Goal: Information Seeking & Learning: Learn about a topic

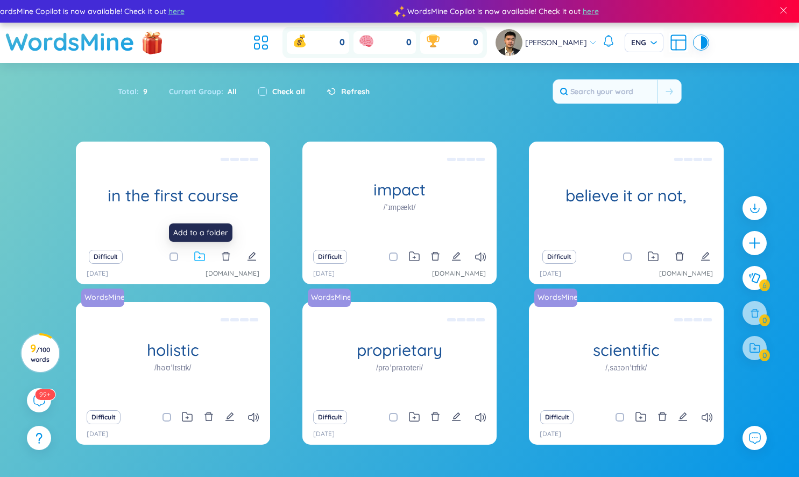
click at [195, 259] on icon at bounding box center [199, 256] width 11 height 10
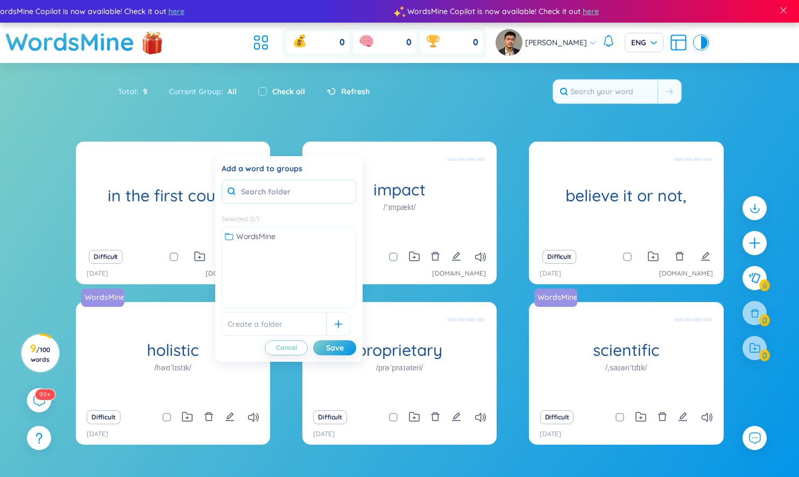
click at [302, 194] on input "text" at bounding box center [289, 192] width 134 height 24
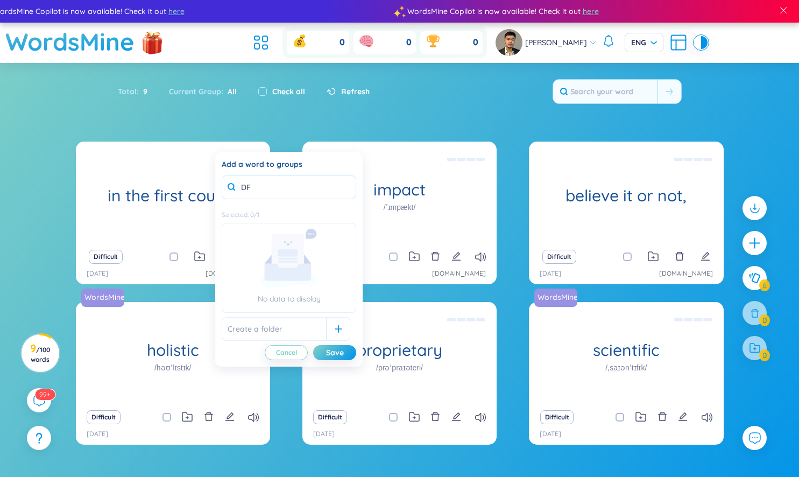
type input "D"
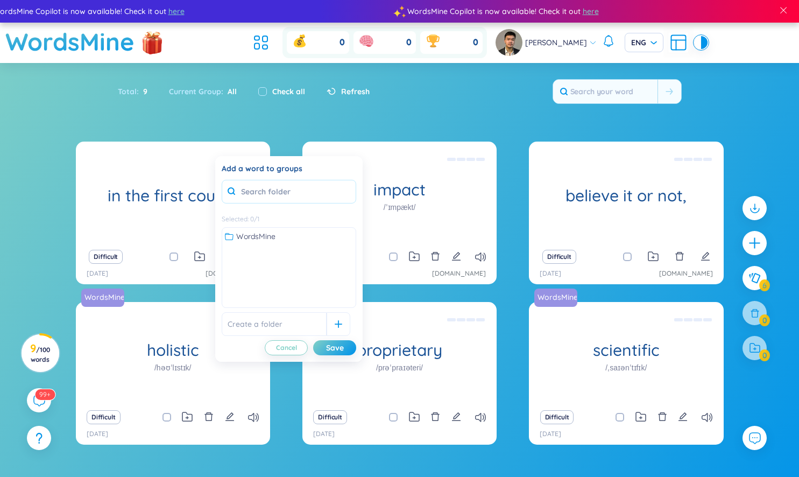
type input "c"
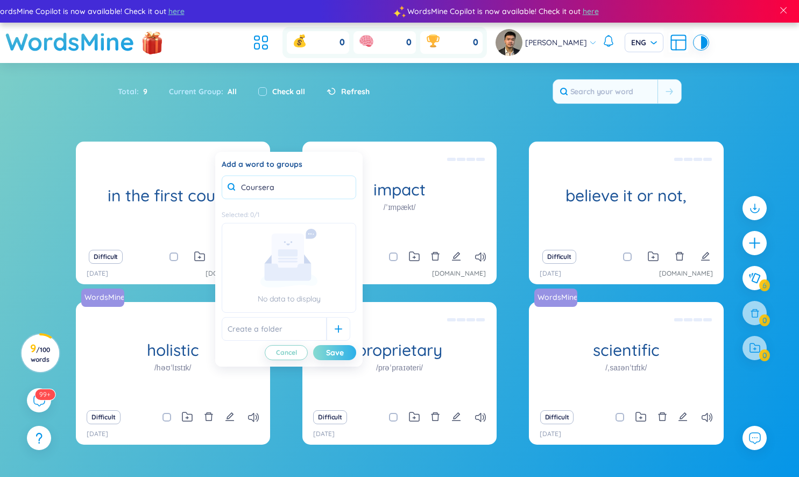
type input "Coursera"
click at [324, 353] on button "Save" at bounding box center [334, 352] width 43 height 15
click at [295, 326] on input "text" at bounding box center [274, 329] width 105 height 24
type input "C"
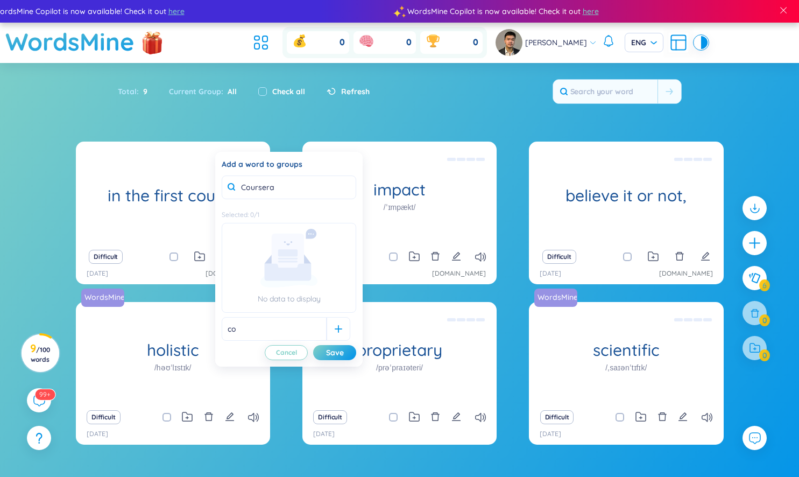
type input "c"
type input "Coursera"
click at [335, 331] on icon at bounding box center [339, 329] width 8 height 8
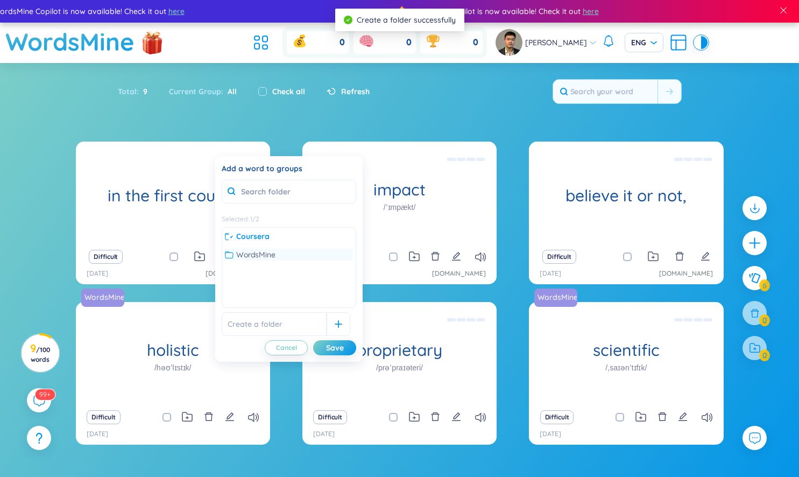
click at [277, 255] on div "WordsMine" at bounding box center [289, 254] width 128 height 12
click at [260, 251] on span "WordsMine" at bounding box center [256, 254] width 40 height 12
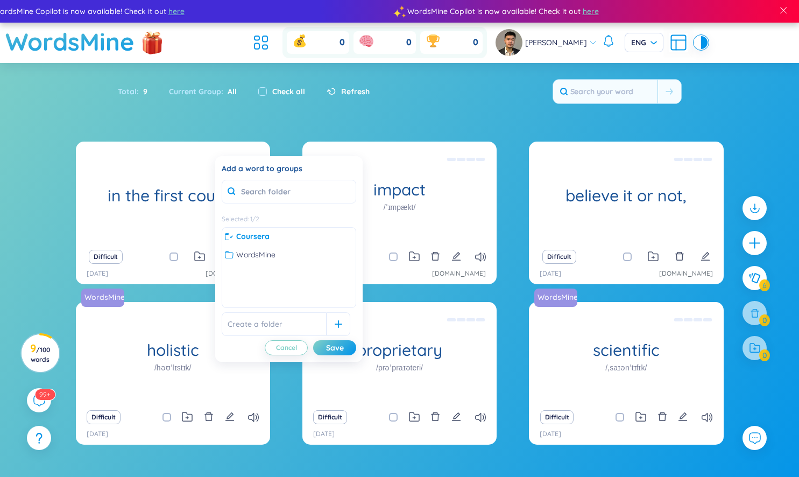
click at [266, 243] on div "Coursera WordsMine" at bounding box center [288, 244] width 133 height 35
click at [330, 346] on div "Save" at bounding box center [335, 348] width 18 height 12
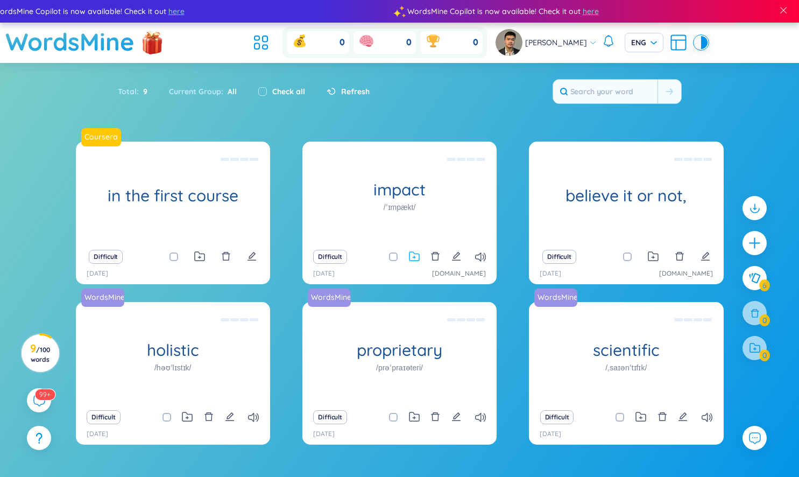
click at [418, 257] on icon at bounding box center [414, 256] width 11 height 10
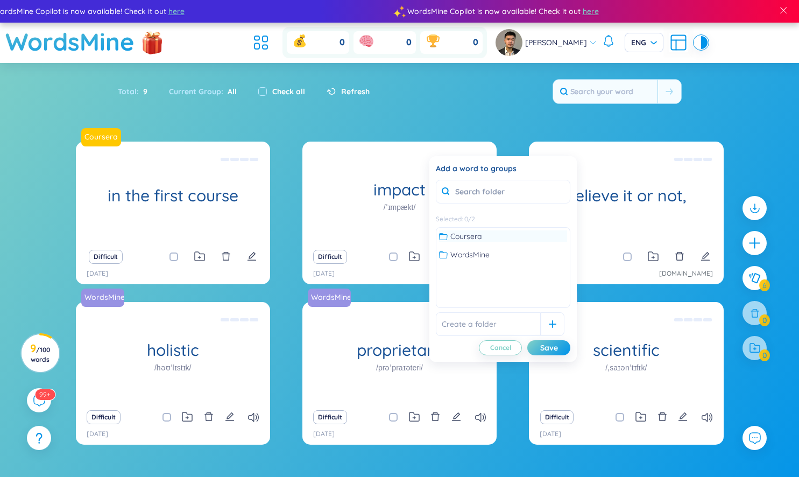
click at [485, 238] on div "Coursera" at bounding box center [503, 236] width 128 height 12
click at [544, 342] on div "Save" at bounding box center [549, 348] width 18 height 12
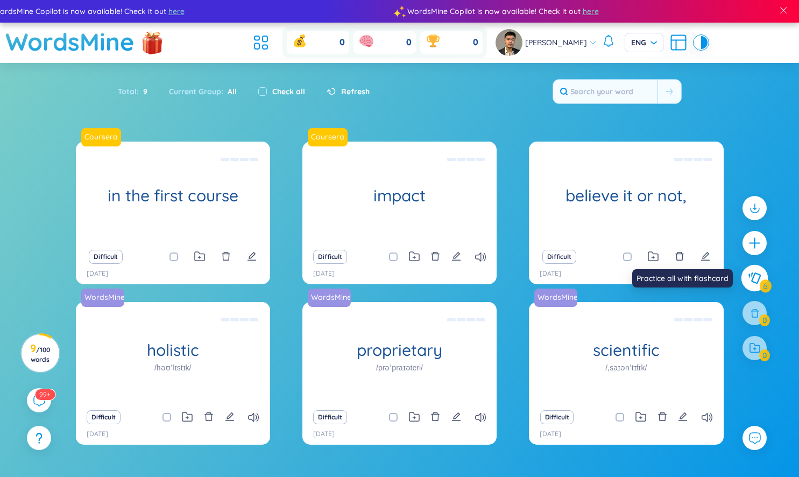
click at [758, 278] on icon at bounding box center [754, 277] width 12 height 11
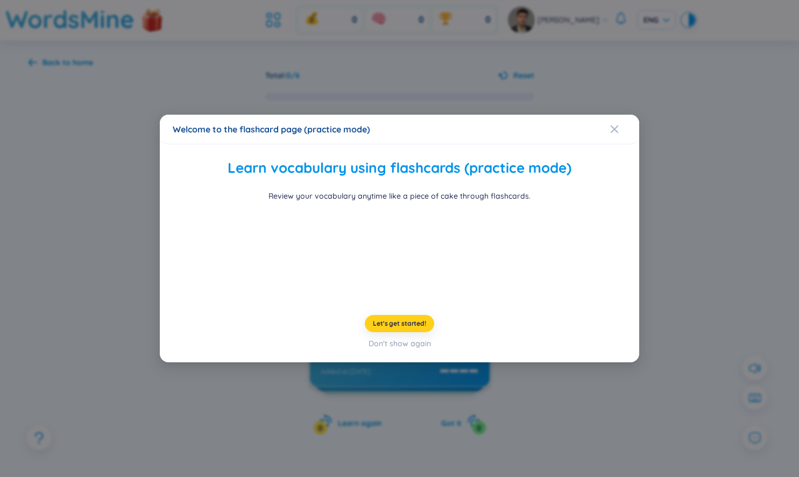
click at [403, 328] on span "Let's get started!" at bounding box center [399, 323] width 53 height 9
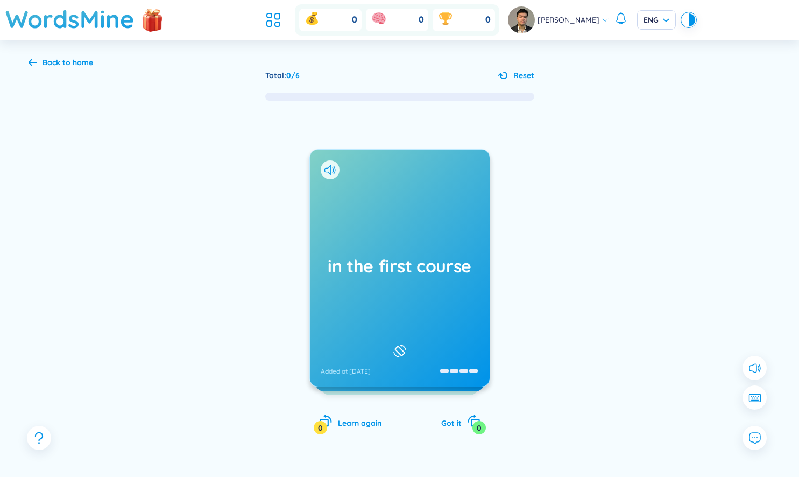
click at [440, 246] on div "in the first course Added at 3/9/2025" at bounding box center [400, 268] width 180 height 237
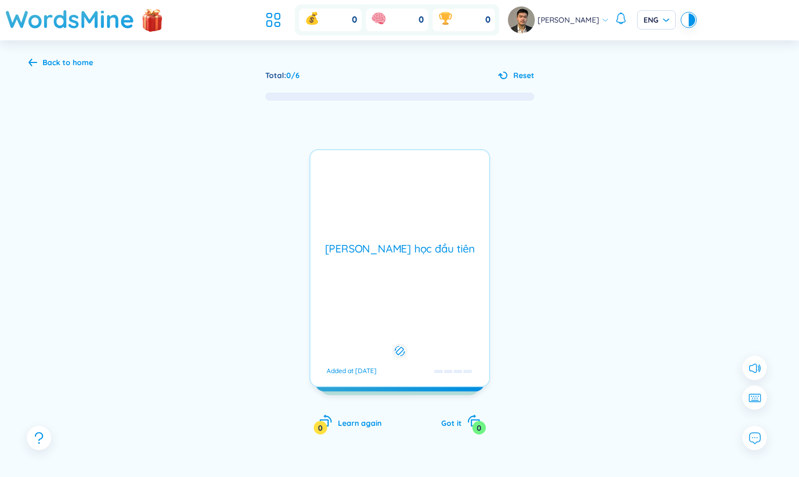
click at [437, 253] on div "Trong khóa học đầu tiên" at bounding box center [400, 248] width 168 height 15
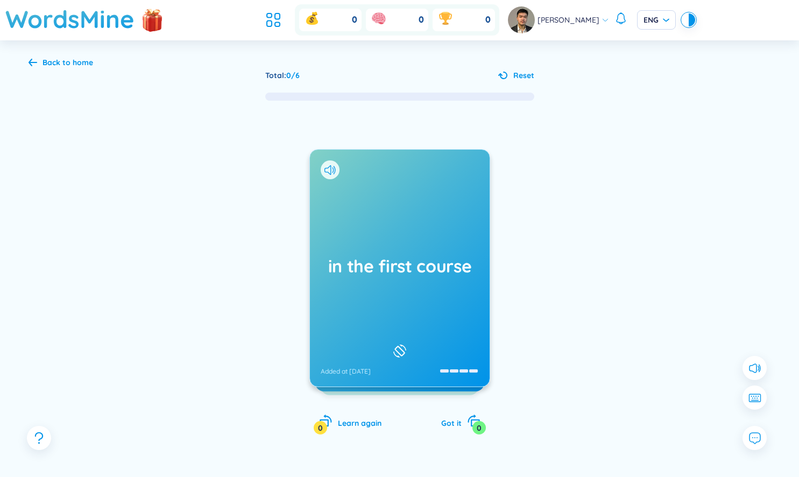
click at [437, 253] on div "in the first course Added at 3/9/2025" at bounding box center [400, 268] width 180 height 237
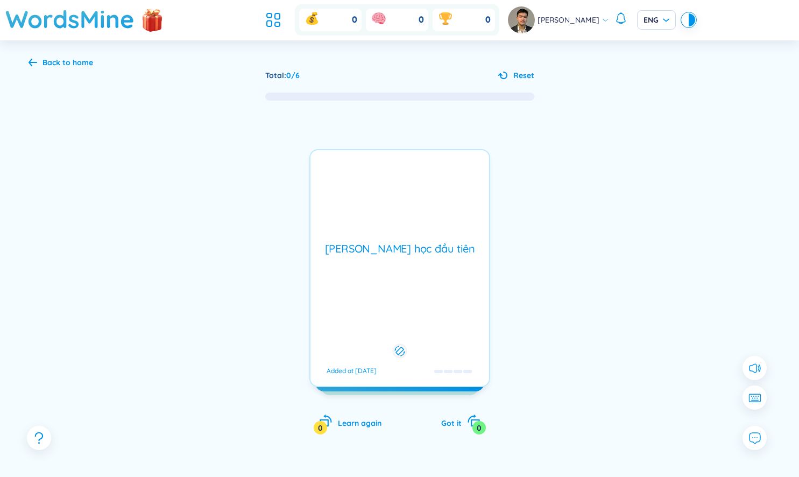
click at [437, 253] on div "Trong khóa học đầu tiên" at bounding box center [400, 248] width 168 height 15
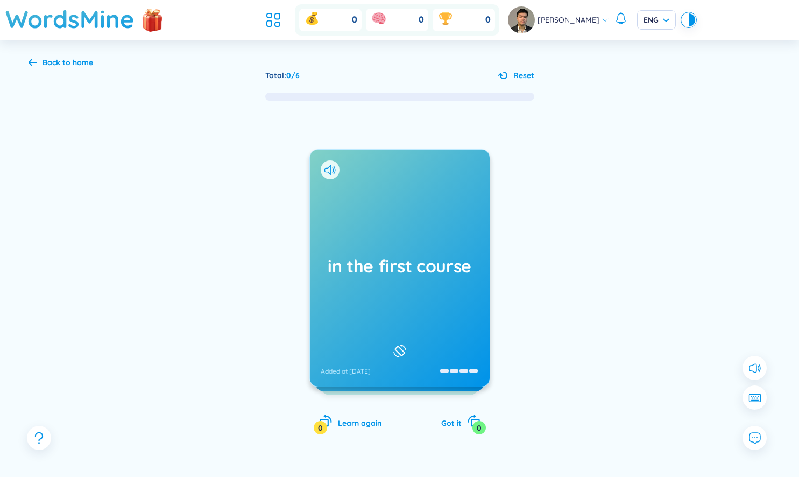
click at [368, 227] on div "in the first course Added at 3/9/2025" at bounding box center [400, 268] width 180 height 237
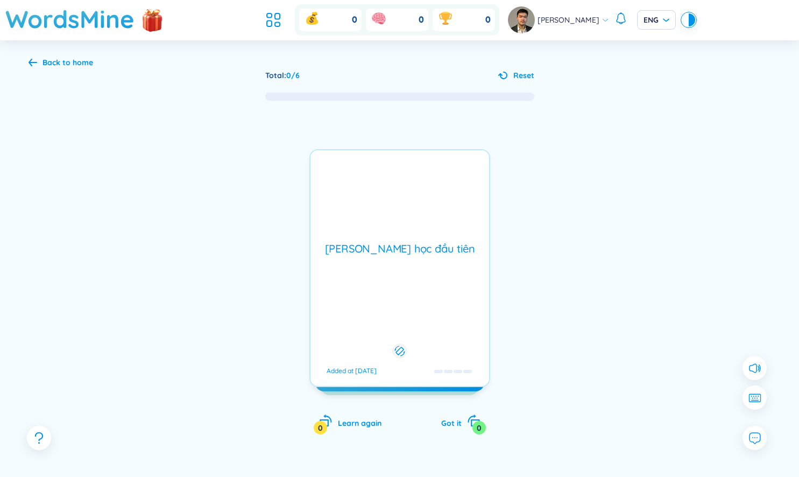
click at [368, 227] on div "in the first course Added at 3/9/2025" at bounding box center [400, 268] width 180 height 237
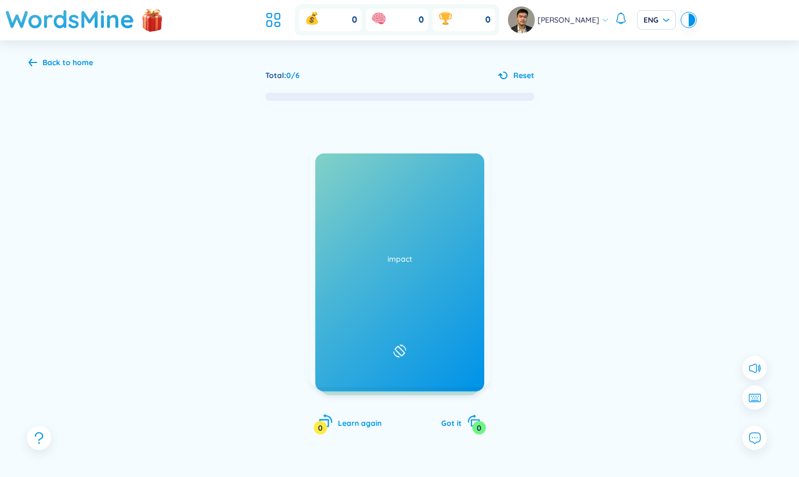
click at [352, 419] on span "Learn again" at bounding box center [360, 423] width 44 height 10
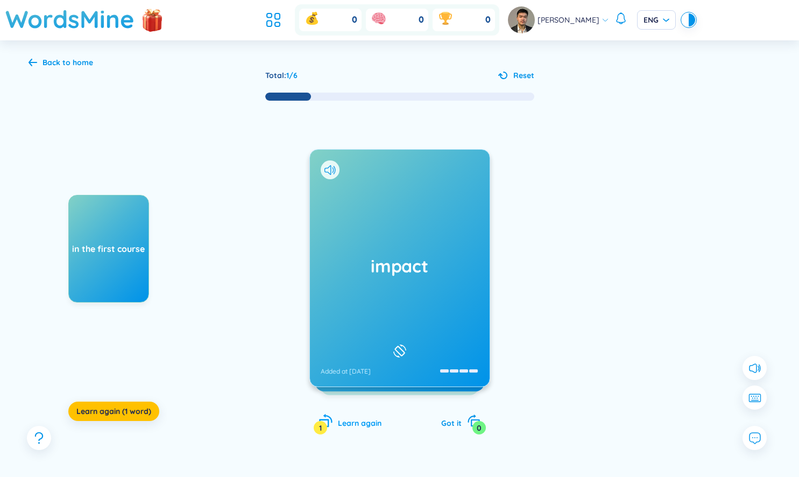
click at [355, 425] on span "Learn again" at bounding box center [360, 423] width 44 height 10
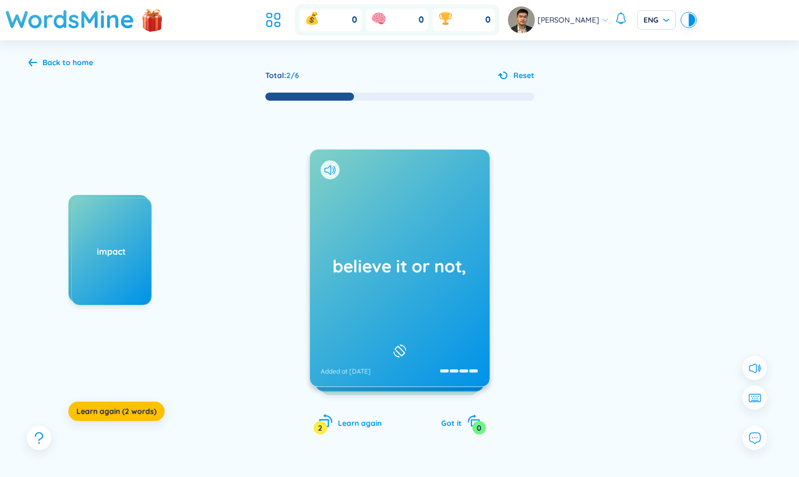
click at [355, 425] on span "Learn again" at bounding box center [360, 423] width 44 height 10
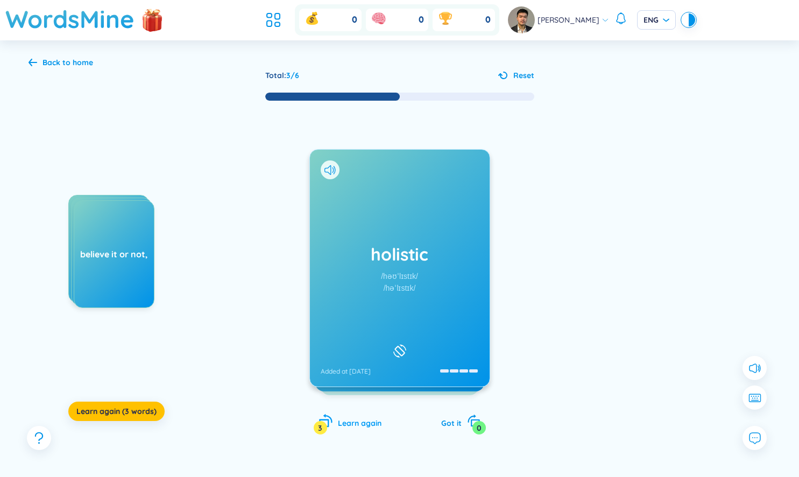
click at [355, 425] on span "Learn again" at bounding box center [360, 423] width 44 height 10
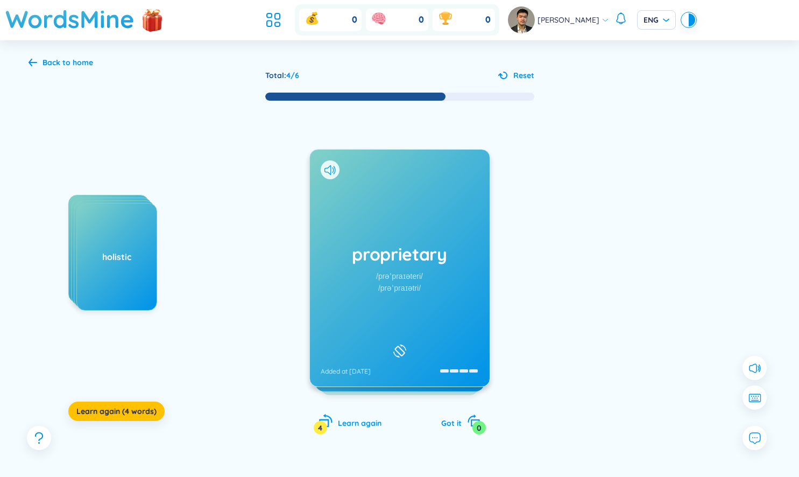
click at [365, 427] on span "Learn again" at bounding box center [360, 423] width 44 height 10
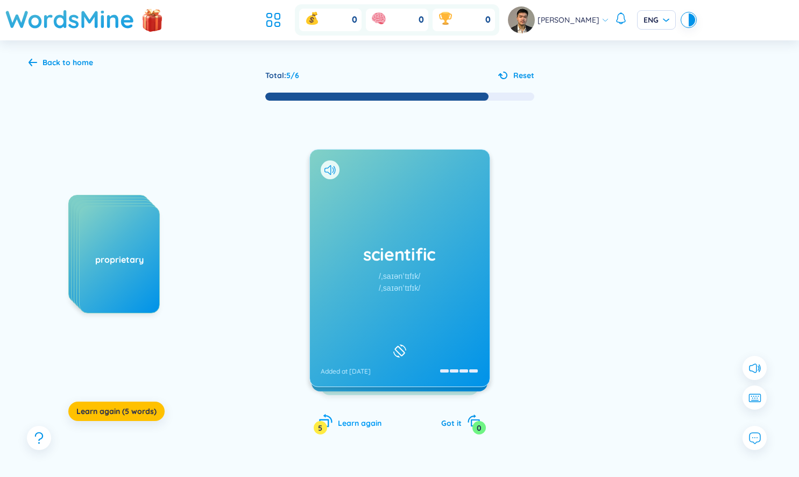
click at [365, 427] on span "Learn again" at bounding box center [360, 423] width 44 height 10
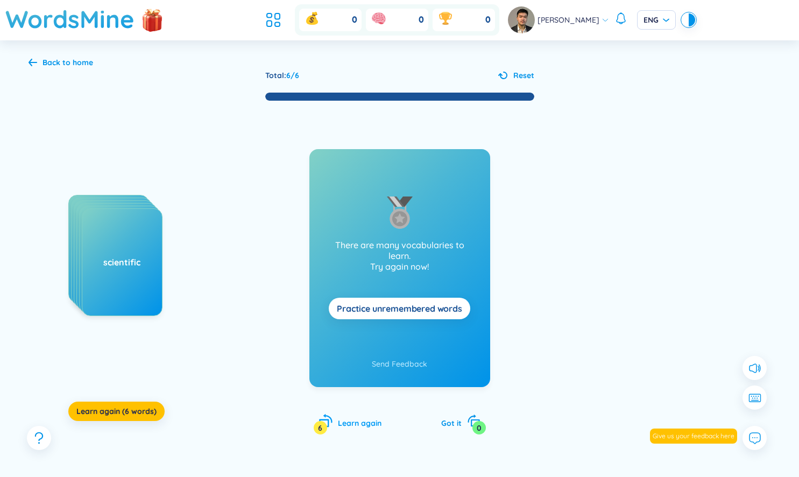
click at [365, 427] on span "Learn again" at bounding box center [360, 423] width 44 height 10
click at [432, 311] on span "Practice unremembered words" at bounding box center [399, 308] width 125 height 12
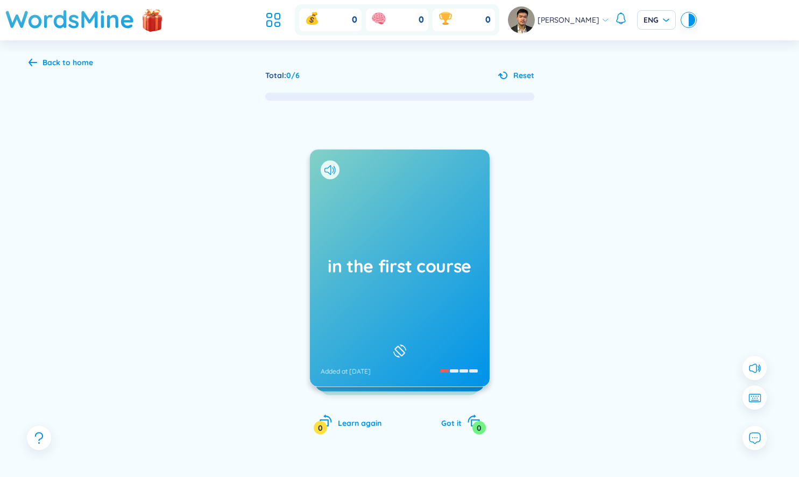
click at [420, 284] on div "in the first course Added at 3/9/2025" at bounding box center [400, 268] width 180 height 237
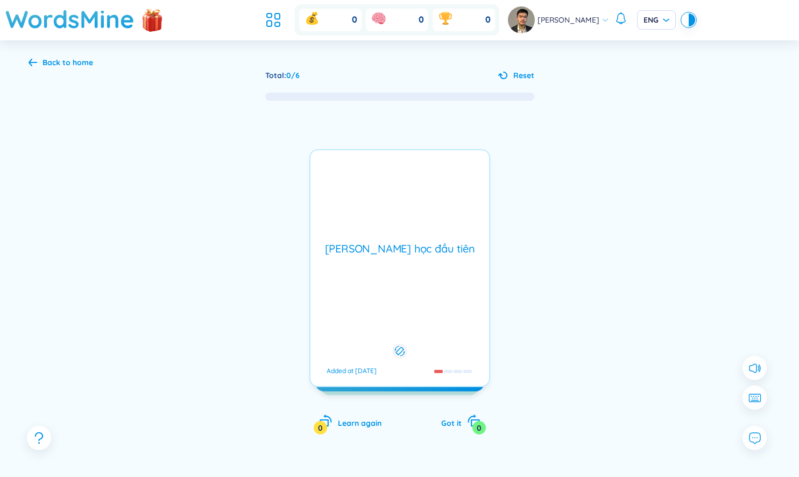
click at [420, 284] on div "Trong khóa học đầu tiên Added at 3/9/2025" at bounding box center [399, 268] width 181 height 238
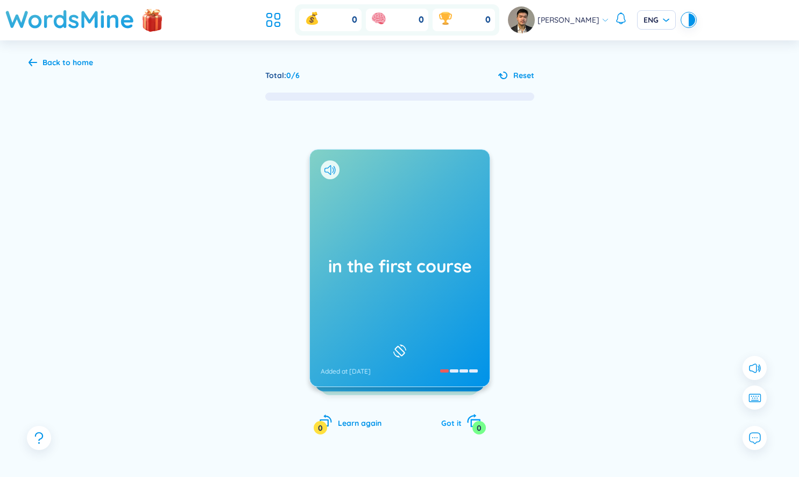
click at [453, 425] on span "Got it" at bounding box center [451, 423] width 20 height 10
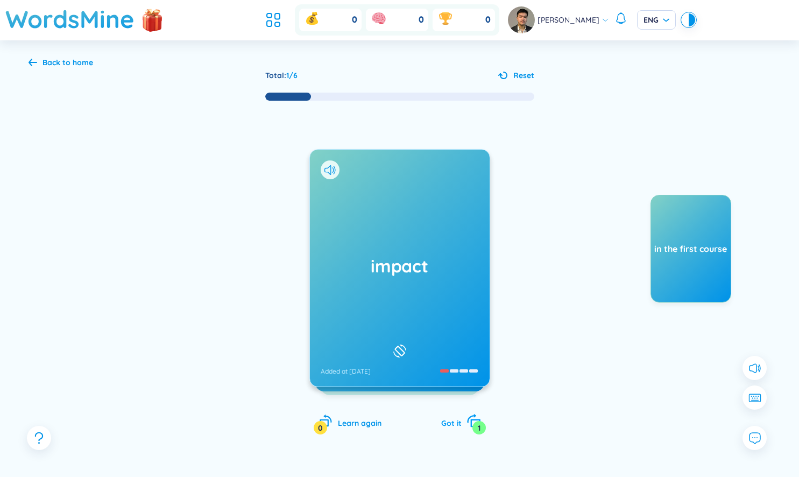
click at [453, 425] on span "Got it" at bounding box center [451, 423] width 20 height 10
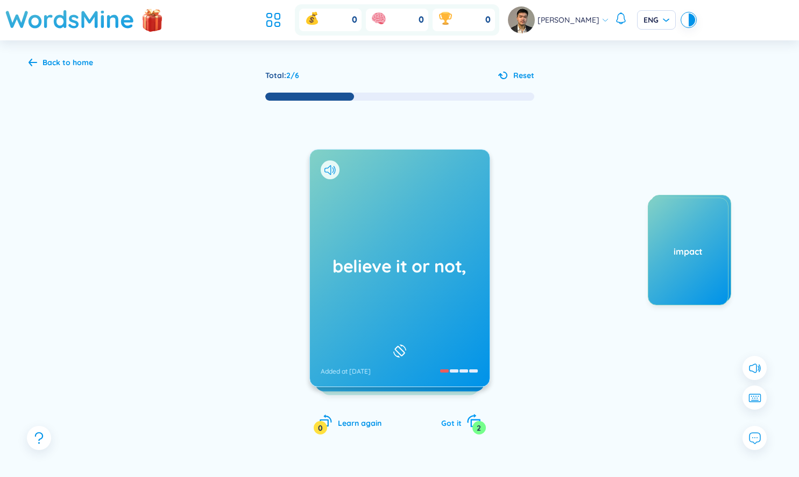
click at [453, 425] on span "Got it" at bounding box center [451, 423] width 20 height 10
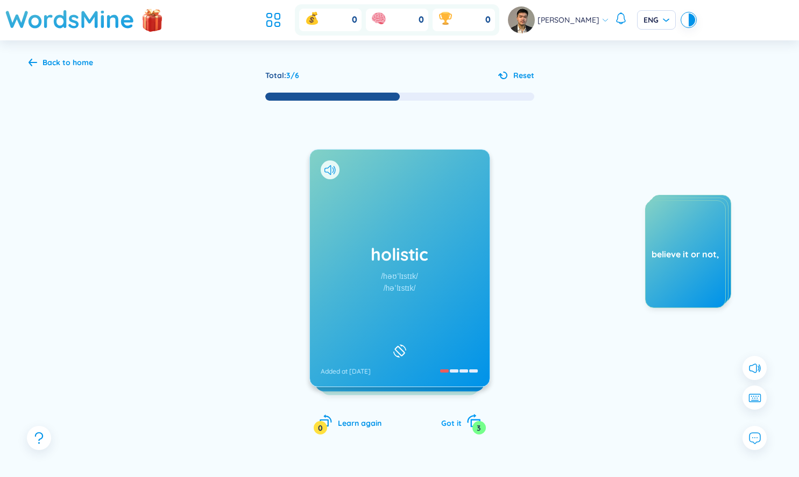
click at [453, 425] on span "Got it" at bounding box center [451, 423] width 20 height 10
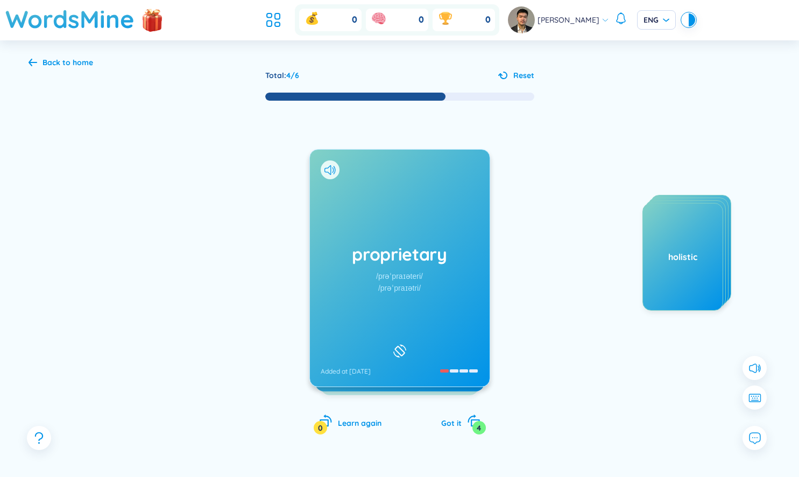
click at [426, 289] on div "proprietary /prəˈpraɪəteri/ /prəˈpraɪətri/ Added at 3/9/2025" at bounding box center [400, 268] width 180 height 237
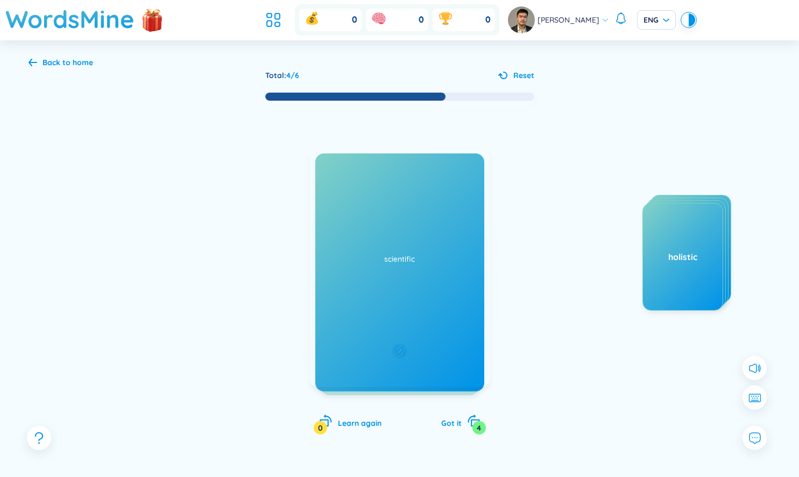
click at [426, 289] on div "Độc quyền Eg: The company developed a proprietary software solution that gives …" at bounding box center [399, 268] width 181 height 238
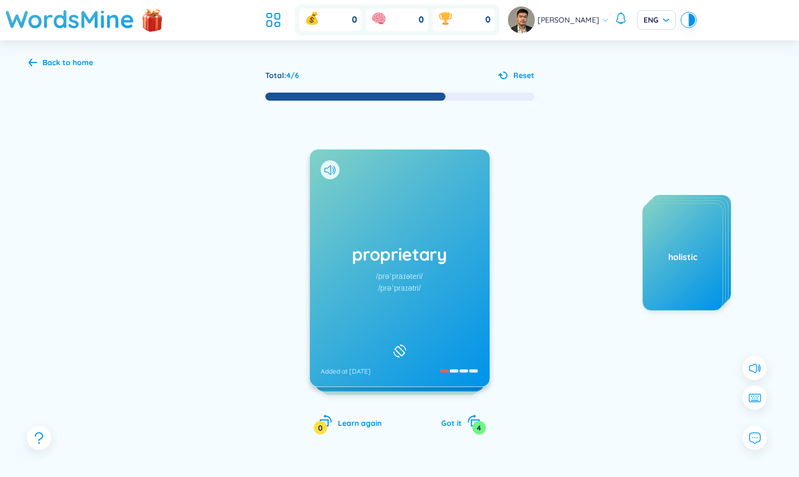
click at [66, 61] on div "Back to home" at bounding box center [67, 62] width 51 height 12
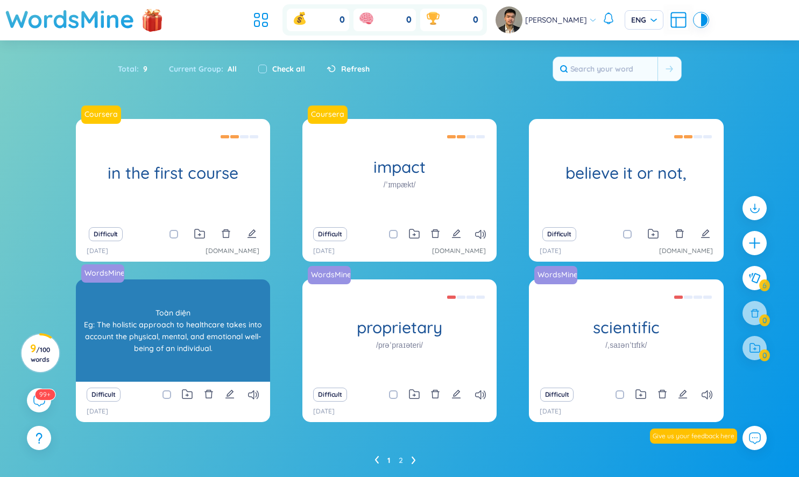
click at [194, 334] on div "Toàn diện Eg: The holistic approach to healthcare takes into account the physic…" at bounding box center [172, 330] width 183 height 97
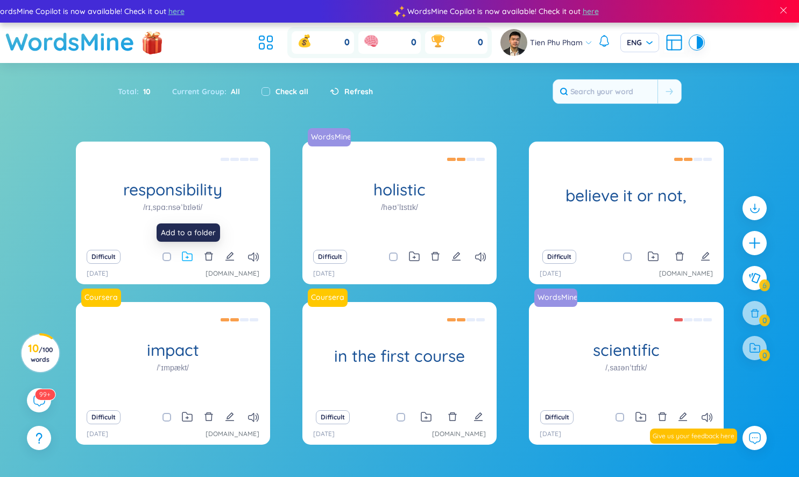
click at [188, 255] on icon at bounding box center [187, 256] width 11 height 10
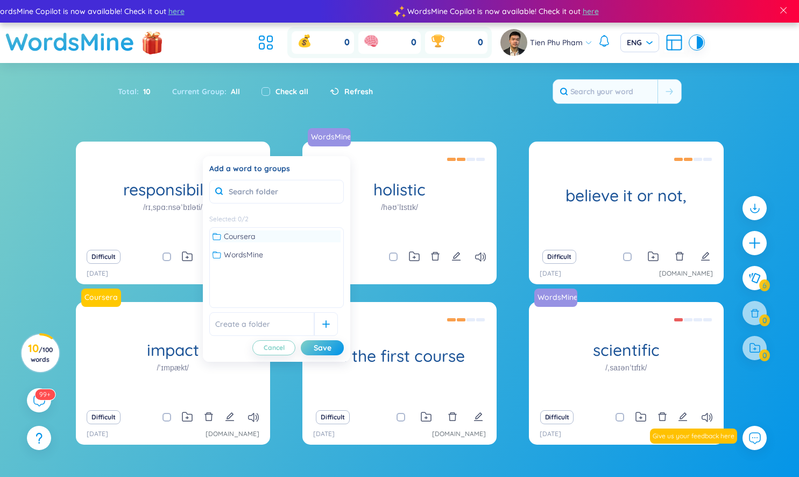
click at [268, 232] on div "Coursera" at bounding box center [276, 236] width 128 height 12
click at [317, 343] on div "Save" at bounding box center [323, 348] width 18 height 12
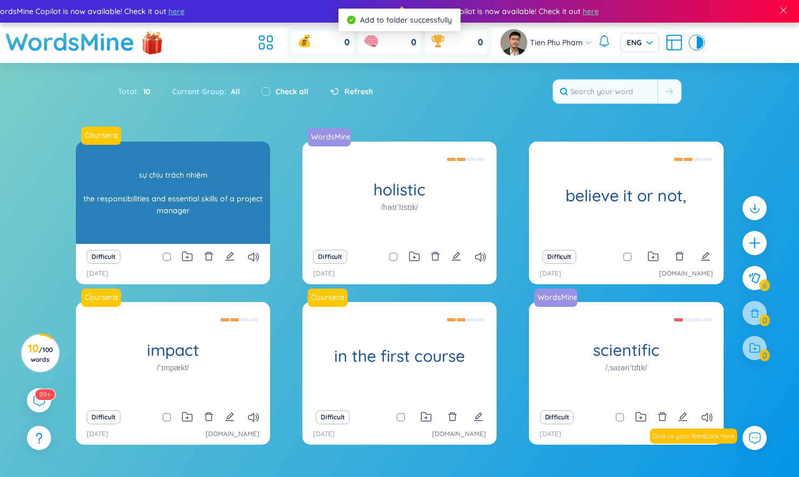
click at [250, 179] on div "sự chịu trách nhiệm the responsibilities and essential skills of a project …" at bounding box center [172, 192] width 183 height 97
